Goal: Information Seeking & Learning: Find specific page/section

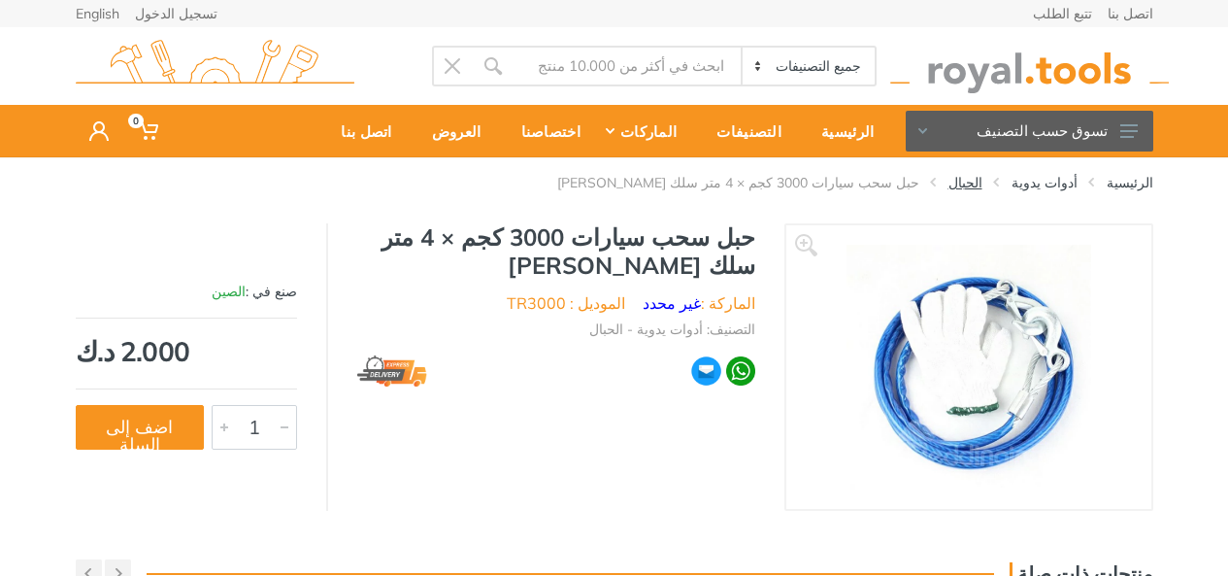
drag, startPoint x: 0, startPoint y: 0, endPoint x: 995, endPoint y: 180, distance: 1010.9
click at [982, 180] on link "الحبال" at bounding box center [965, 182] width 34 height 19
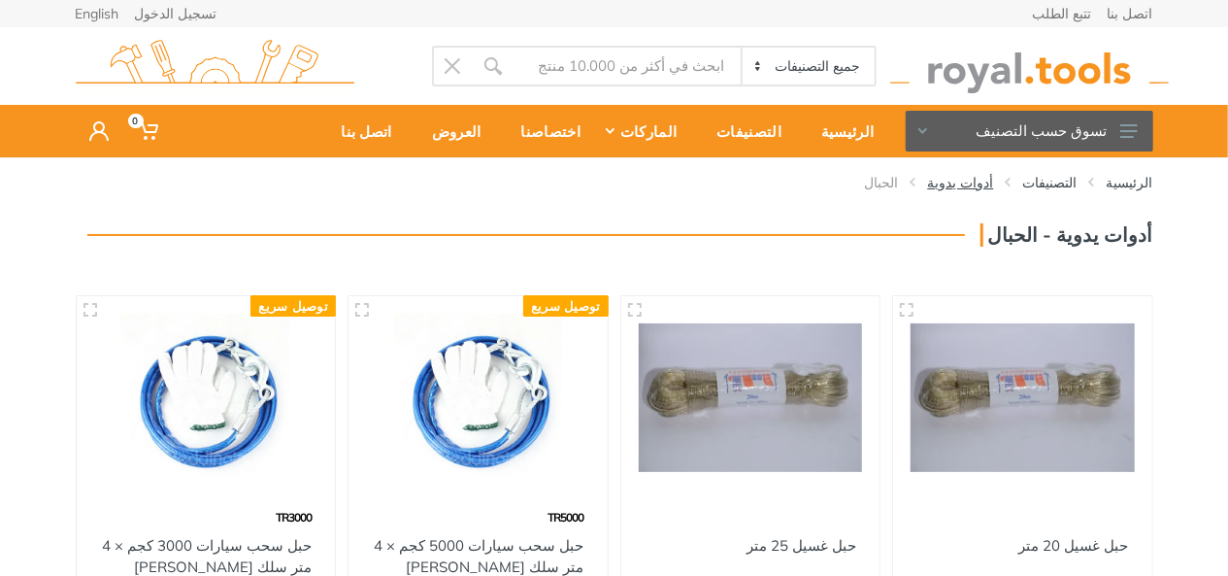
click at [994, 183] on link "أدوات يدوية" at bounding box center [961, 182] width 66 height 19
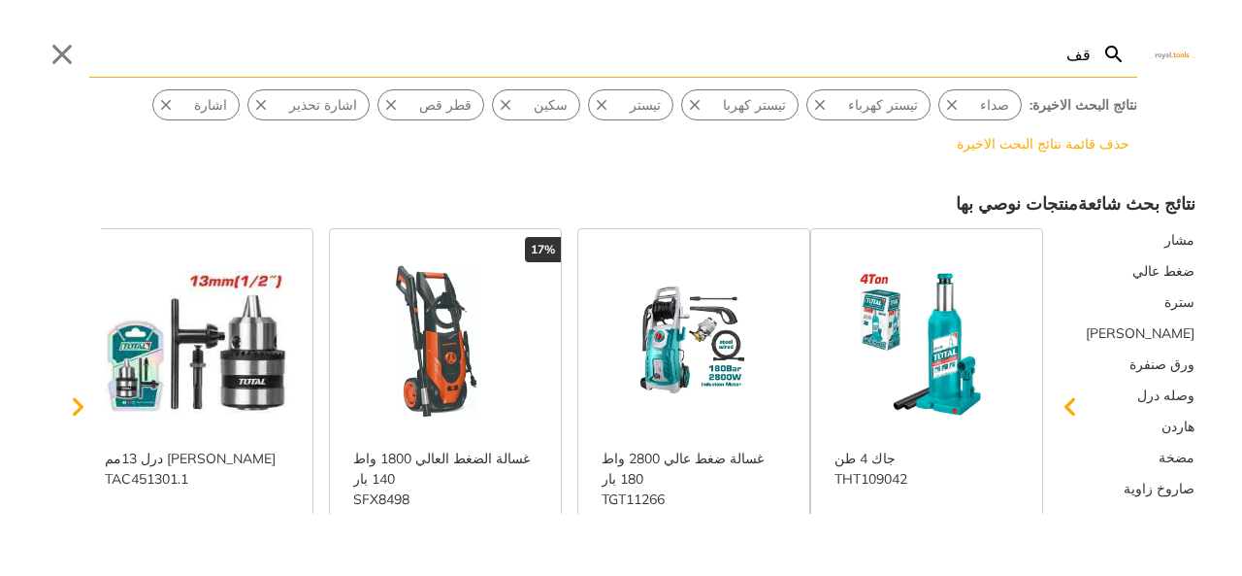
type input "قفل"
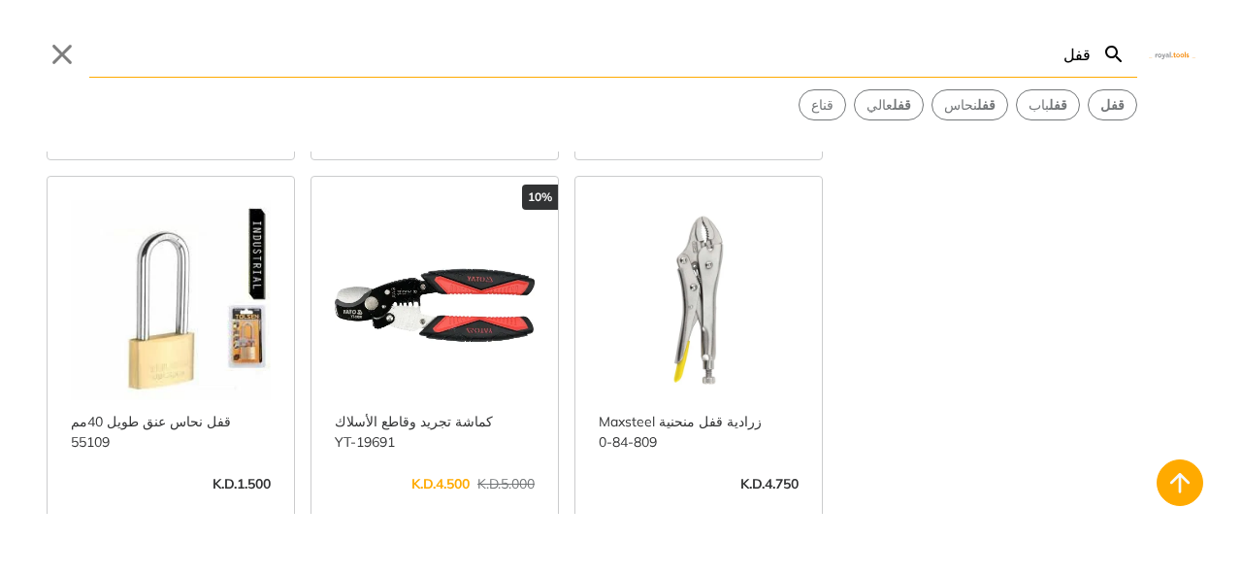
scroll to position [5435, 0]
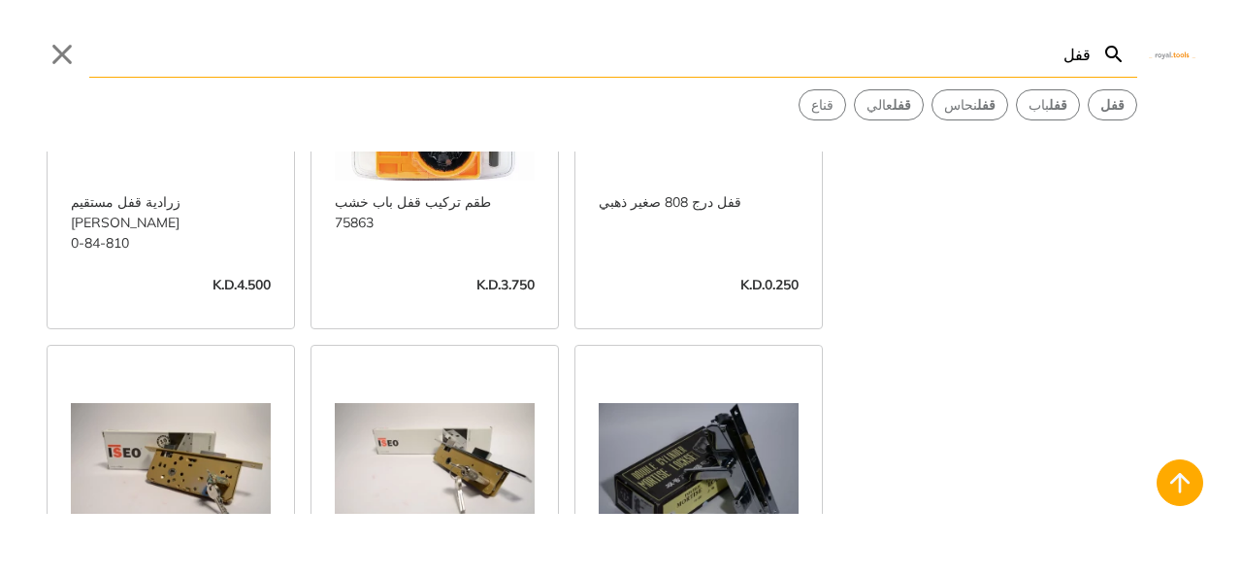
scroll to position [7473, 0]
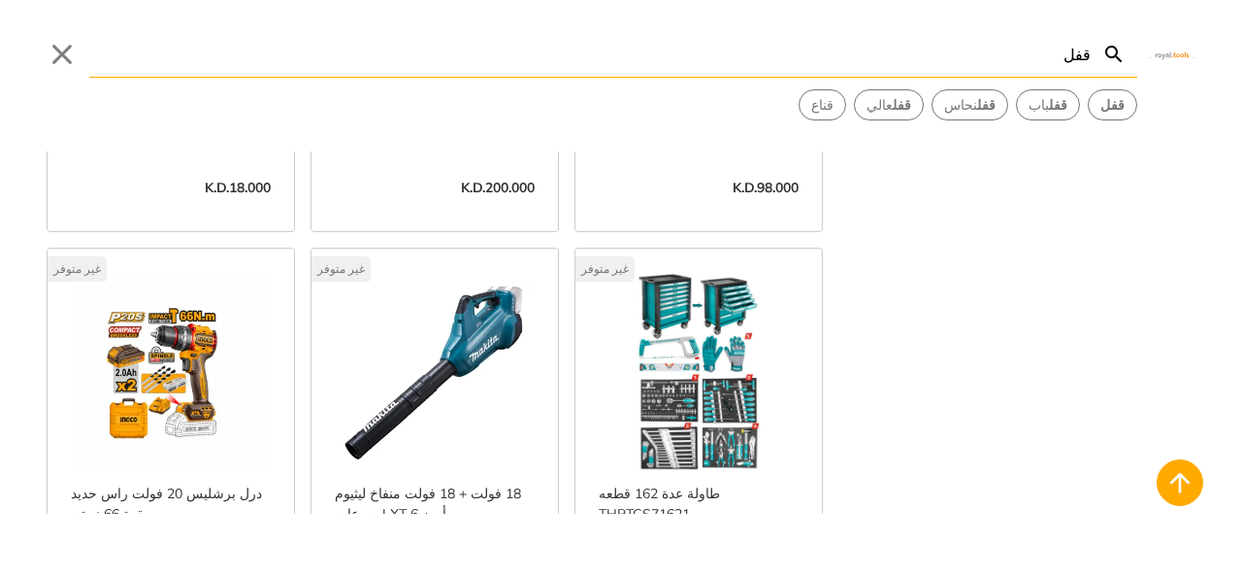
scroll to position [11369, 0]
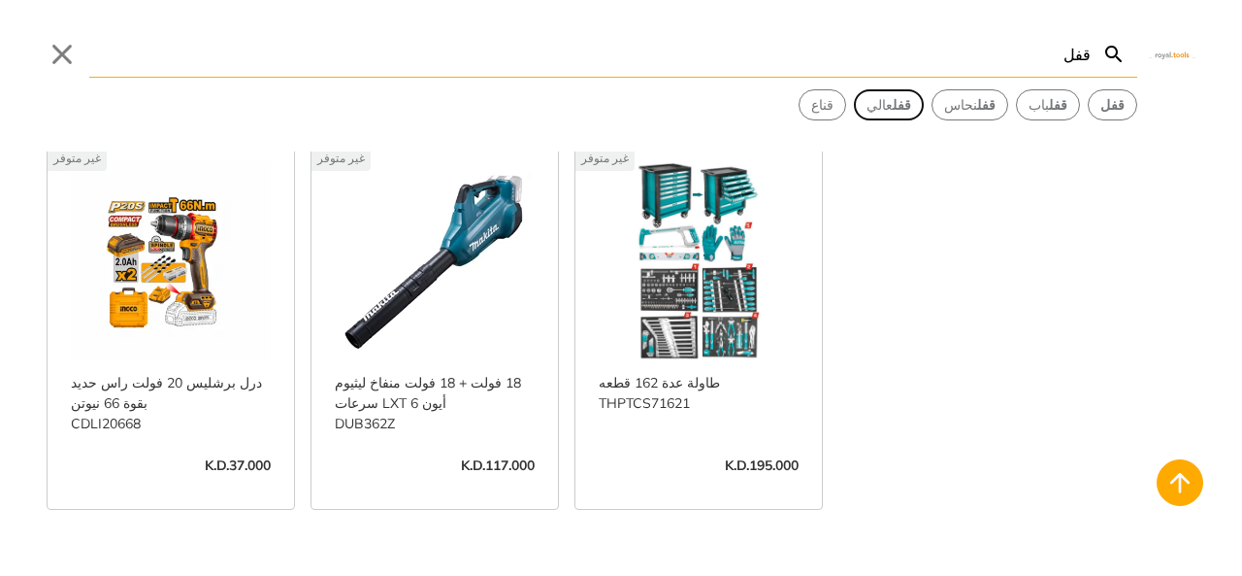
click at [911, 108] on span "قفل عالي" at bounding box center [889, 105] width 45 height 20
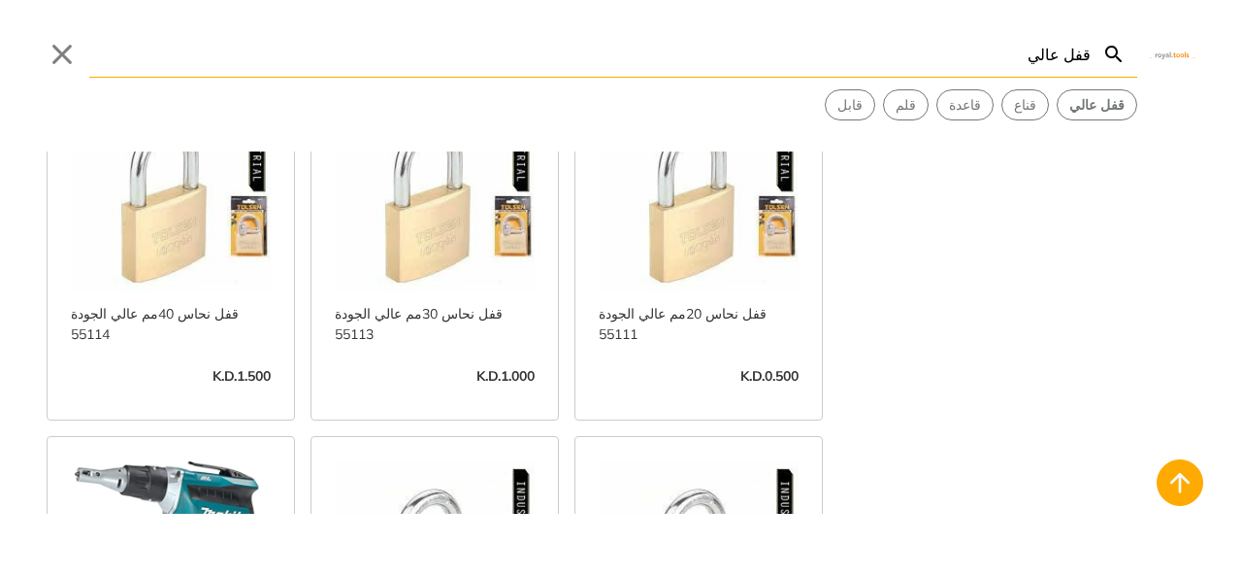
scroll to position [388, 0]
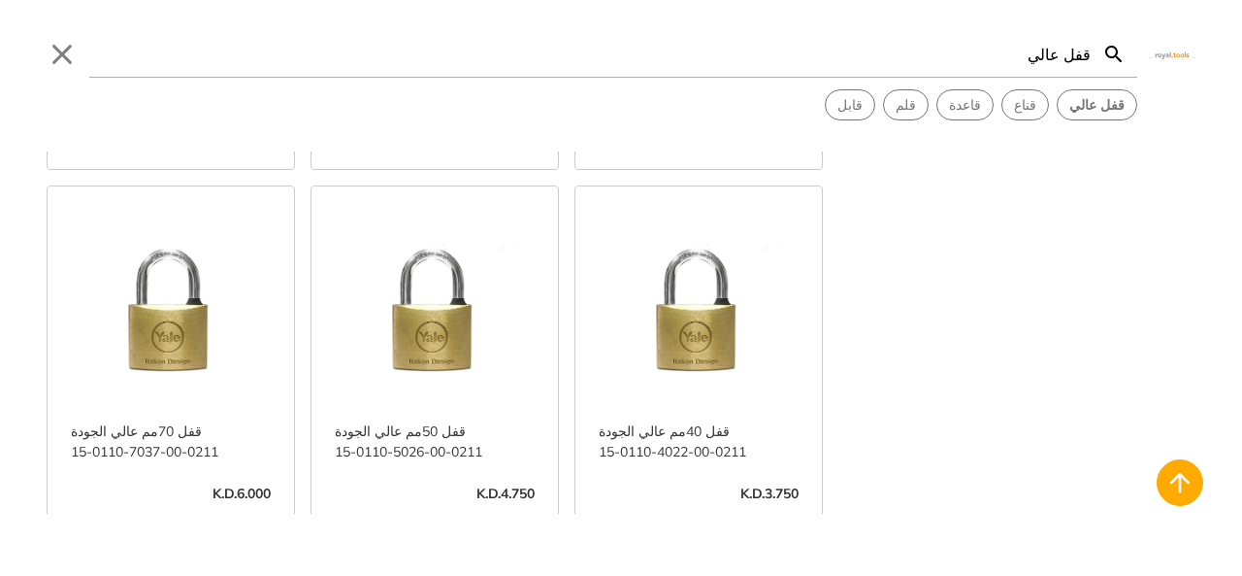
drag, startPoint x: 614, startPoint y: 53, endPoint x: 1139, endPoint y: 61, distance: 525.1
click at [1139, 61] on div "Search قفل عالي قفل عالي Submit Close قفل عالي قناع قاعدة قلم قابل" at bounding box center [621, 60] width 1242 height 120
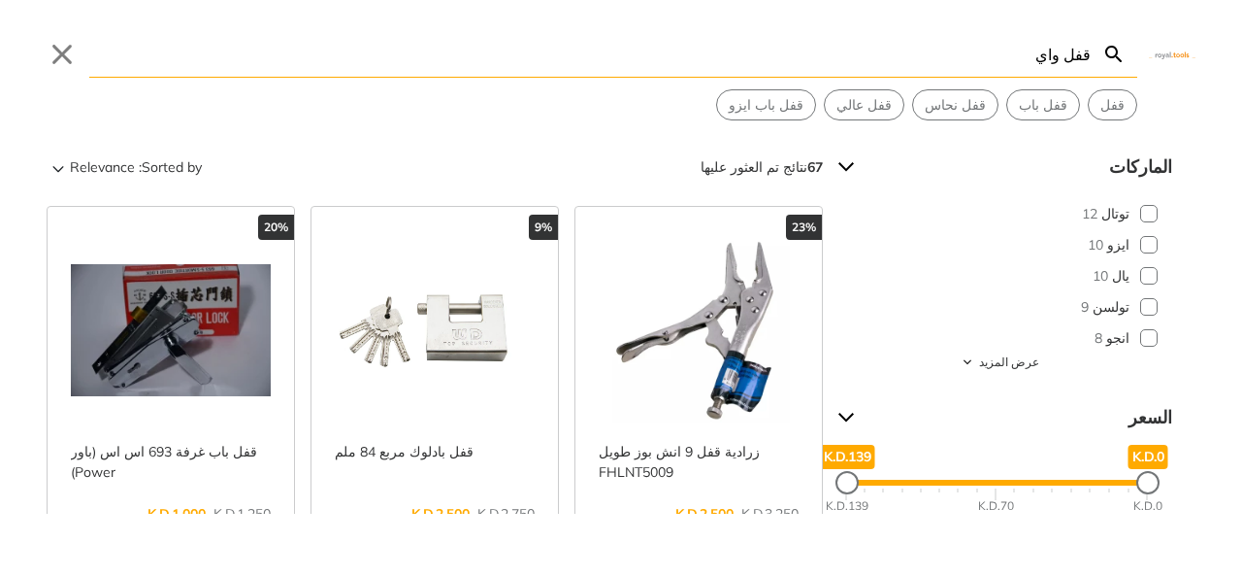
type input "قفل واير"
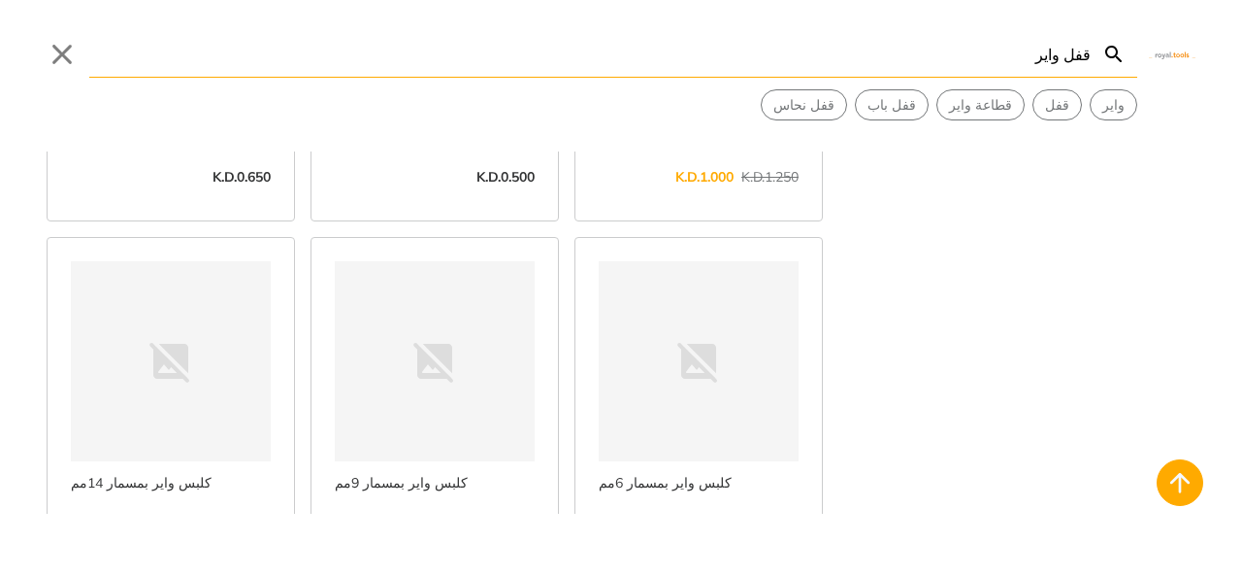
scroll to position [4562, 0]
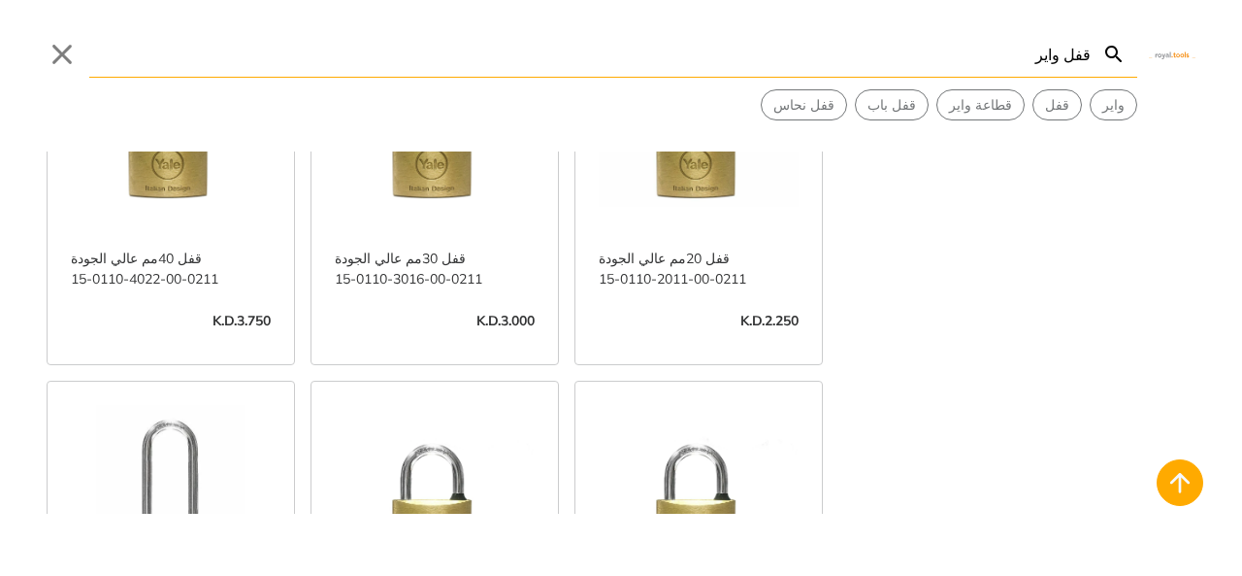
scroll to position [7279, 0]
